Goal: Use online tool/utility: Utilize a website feature to perform a specific function

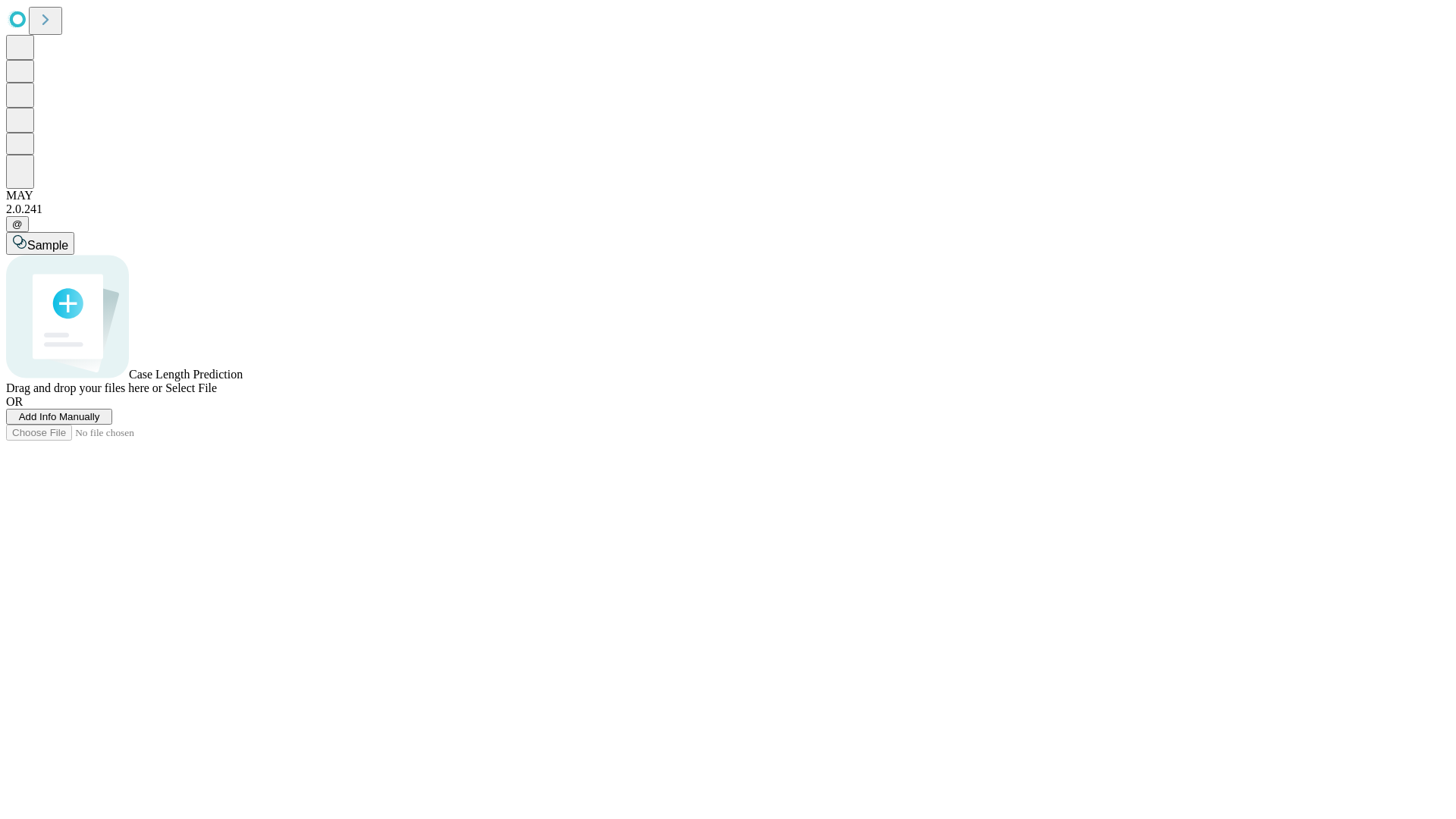
click at [217, 395] on span "Select File" at bounding box center [191, 388] width 51 height 13
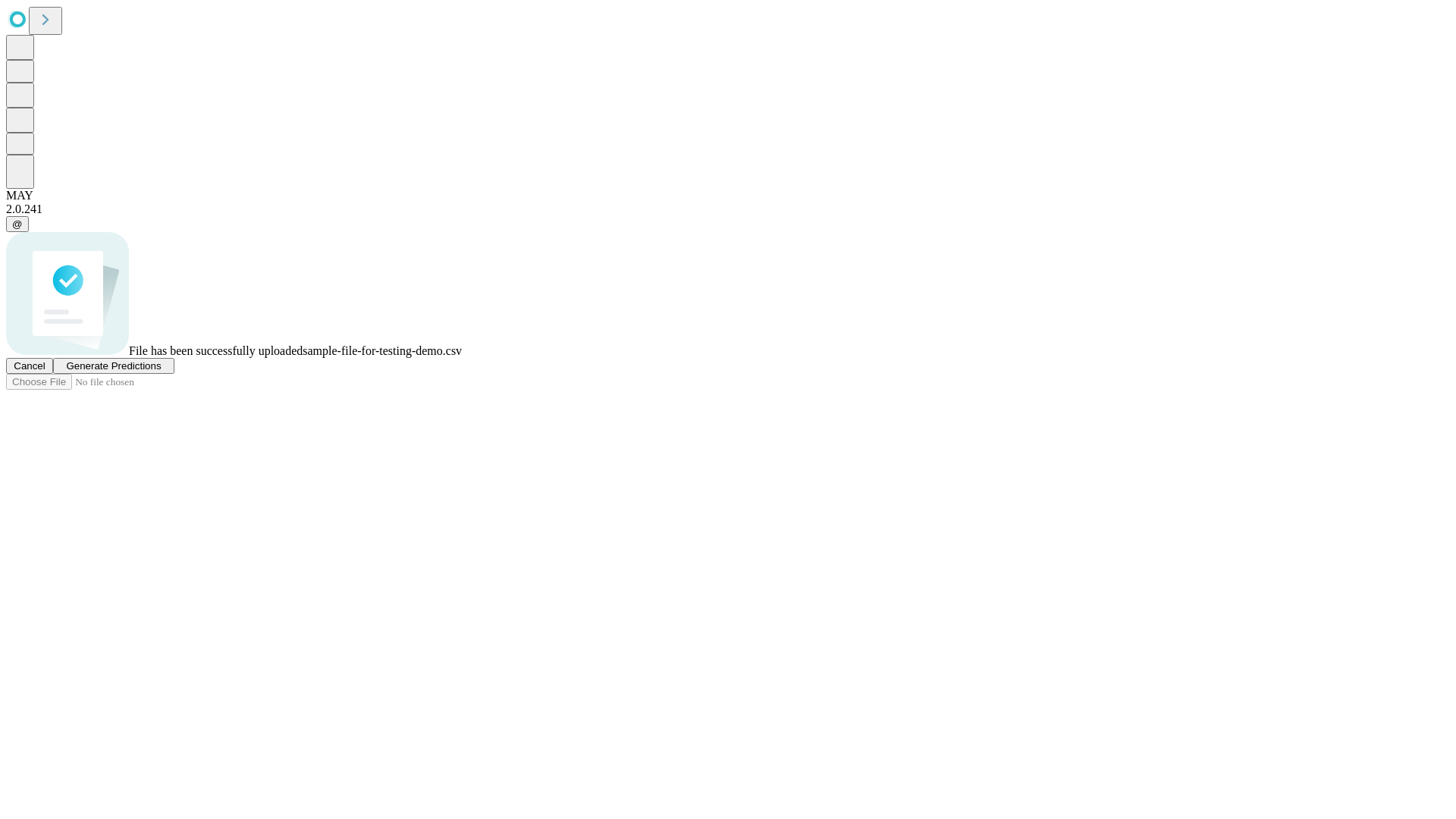
click at [161, 372] on span "Generate Predictions" at bounding box center [114, 366] width 95 height 11
